Goal: Task Accomplishment & Management: Complete application form

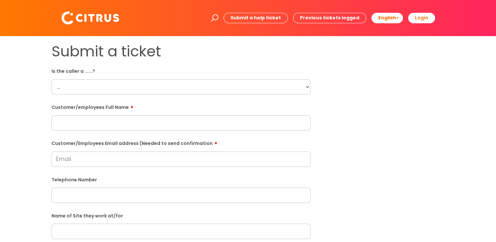
click at [144, 84] on select "... Citrus Customer Citrus Employee [DEMOGRAPHIC_DATA] Supplier" at bounding box center [181, 86] width 259 height 15
select select "Citrus Employee"
click at [52, 79] on select "... Citrus Customer Citrus Employee [DEMOGRAPHIC_DATA] Supplier" at bounding box center [181, 86] width 259 height 15
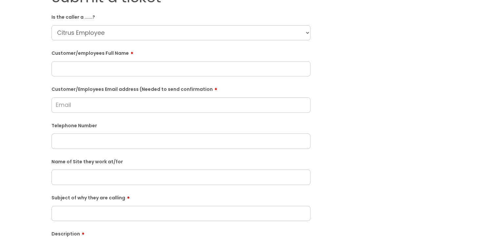
scroll to position [66, 0]
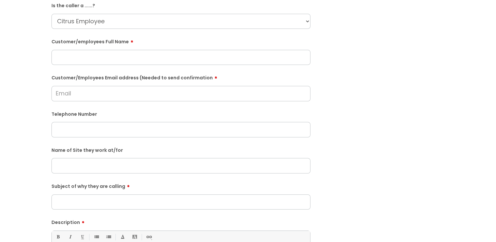
click at [134, 163] on input "text" at bounding box center [181, 165] width 259 height 15
type input "Rothampstead Enterprise"
click at [333, 143] on div "Submit a ticket Is the caller a ......? ... Citrus Customer Citrus Employee [DE…" at bounding box center [248, 166] width 403 height 378
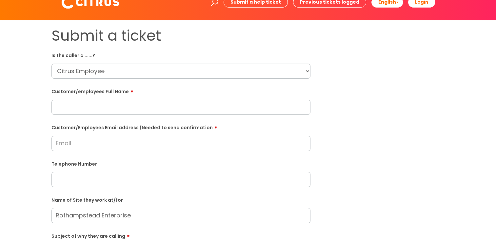
scroll to position [0, 0]
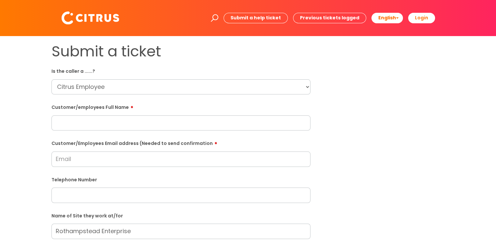
click at [228, 119] on input "text" at bounding box center [181, 122] width 259 height 15
paste input "[PERSON_NAME]"
type input "[PERSON_NAME]"
click at [90, 162] on input "Customer/Employees Email address (Needed to send confirmation" at bounding box center [181, 159] width 259 height 15
paste input "[EMAIL_ADDRESS][DOMAIN_NAME]"
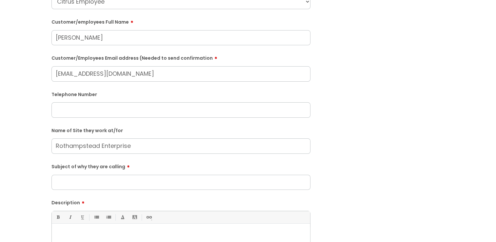
scroll to position [98, 0]
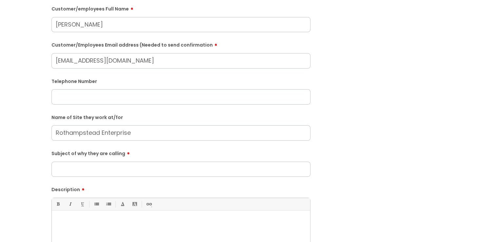
type input "[EMAIL_ADDRESS][DOMAIN_NAME]"
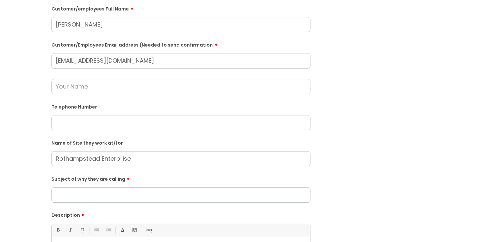
click at [96, 84] on input "text" at bounding box center [181, 86] width 259 height 15
click at [93, 119] on input "text" at bounding box center [181, 122] width 259 height 15
paste input "07511994258"
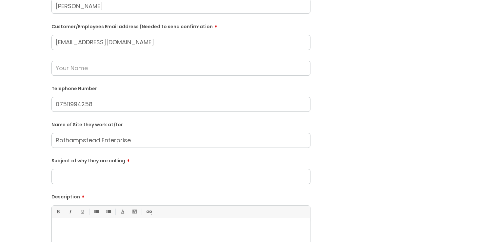
scroll to position [131, 0]
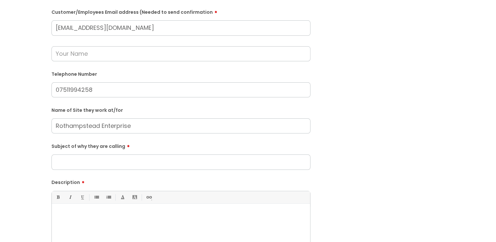
type input "07511994258"
click at [113, 163] on input "Subject of why they are calling" at bounding box center [181, 162] width 259 height 15
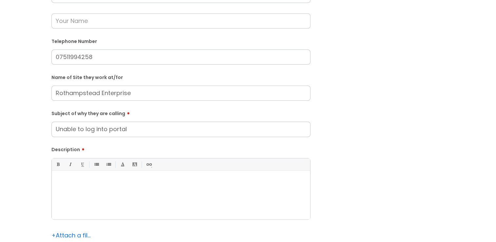
type input "Unable to log into portal"
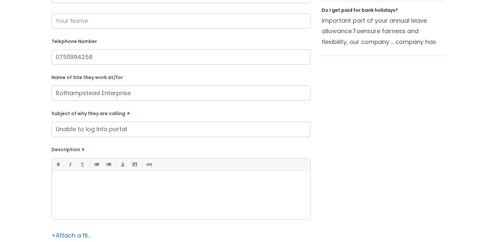
click at [174, 190] on div at bounding box center [181, 196] width 258 height 45
paste div
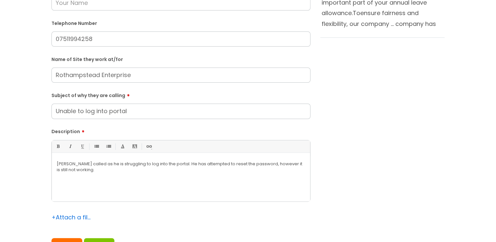
scroll to position [262, 0]
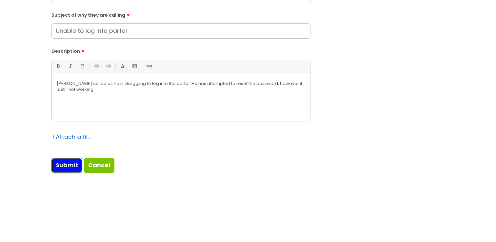
click at [58, 166] on input "Submit" at bounding box center [67, 165] width 31 height 15
type input "Please Wait..."
